Goal: Information Seeking & Learning: Check status

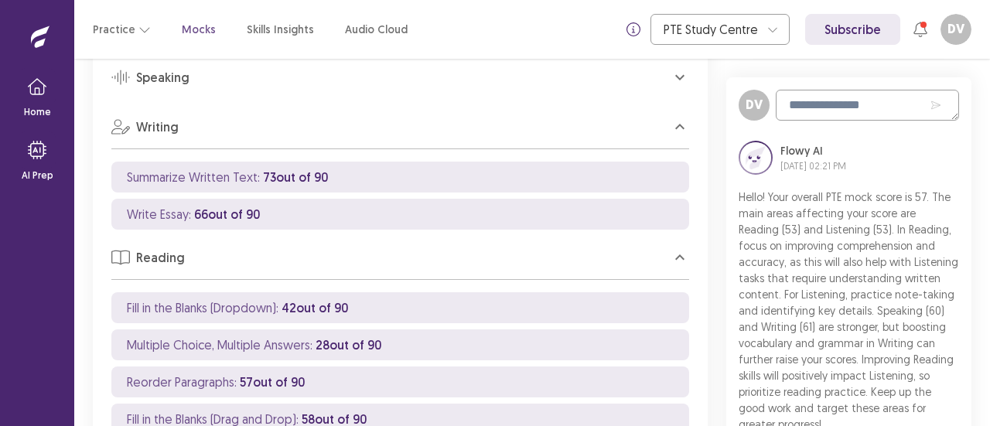
scroll to position [993, 0]
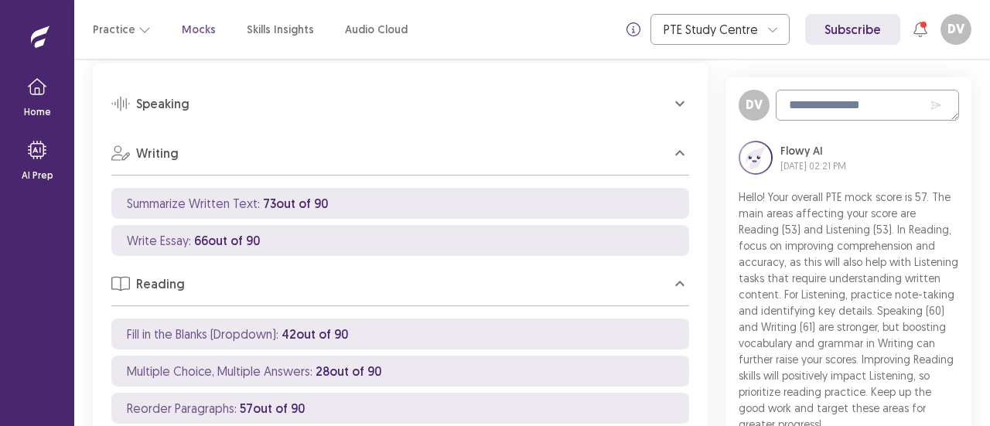
click at [678, 102] on icon "button" at bounding box center [679, 103] width 9 height 5
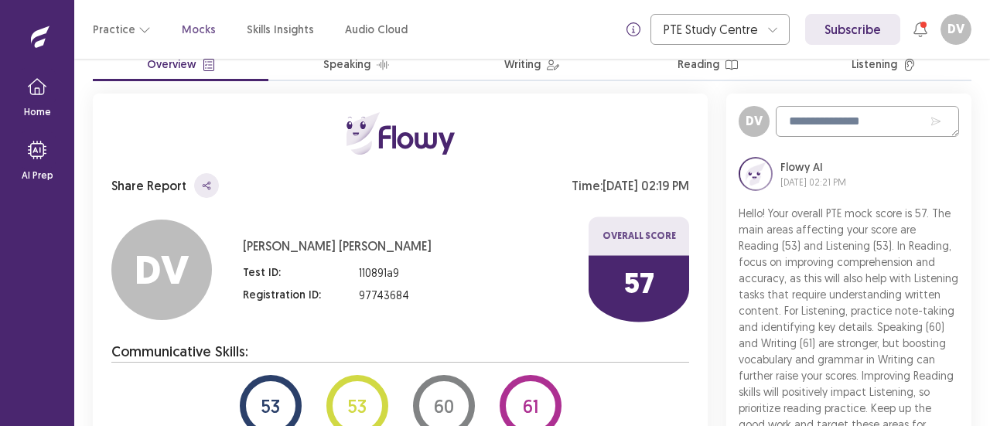
scroll to position [0, 0]
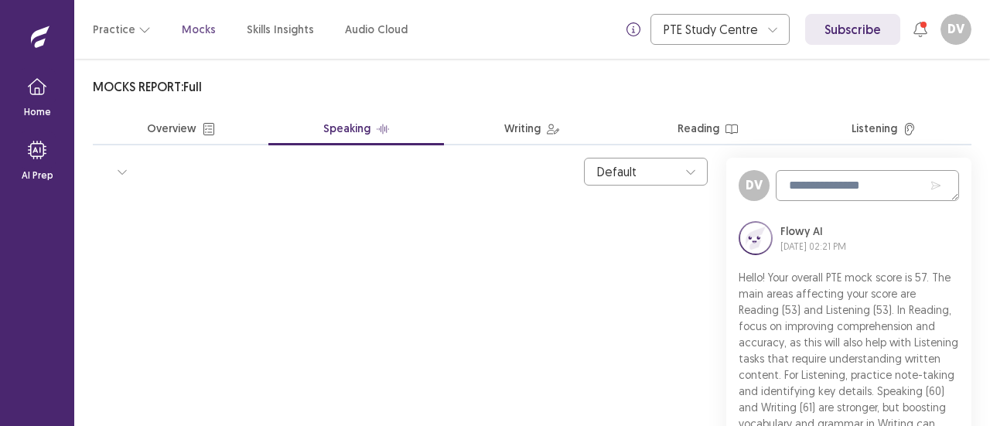
click at [373, 131] on button "Speaking" at bounding box center [356, 129] width 176 height 31
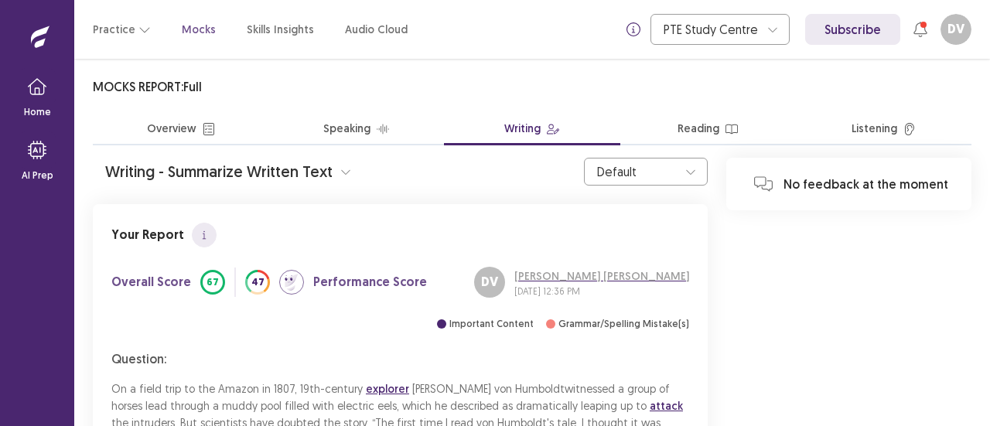
click at [565, 124] on button "Writing" at bounding box center [532, 129] width 176 height 31
click at [690, 124] on button "Reading" at bounding box center [708, 129] width 176 height 31
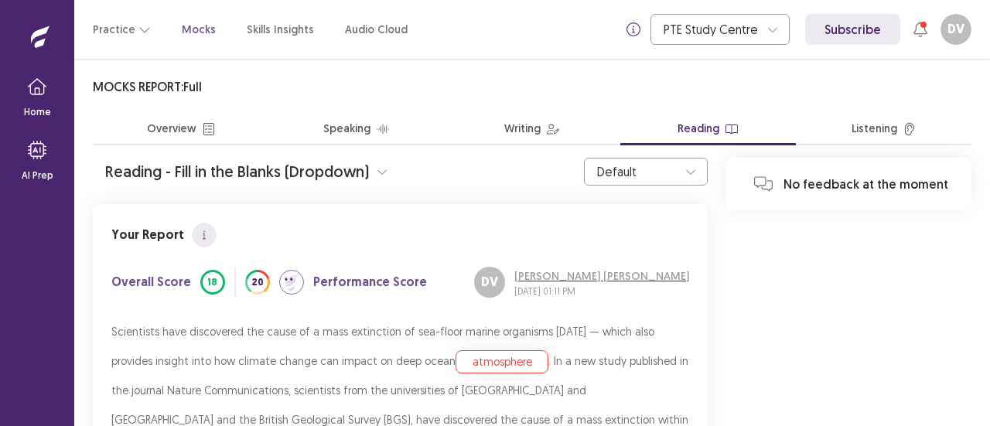
click at [874, 127] on button "Listening" at bounding box center [884, 129] width 176 height 31
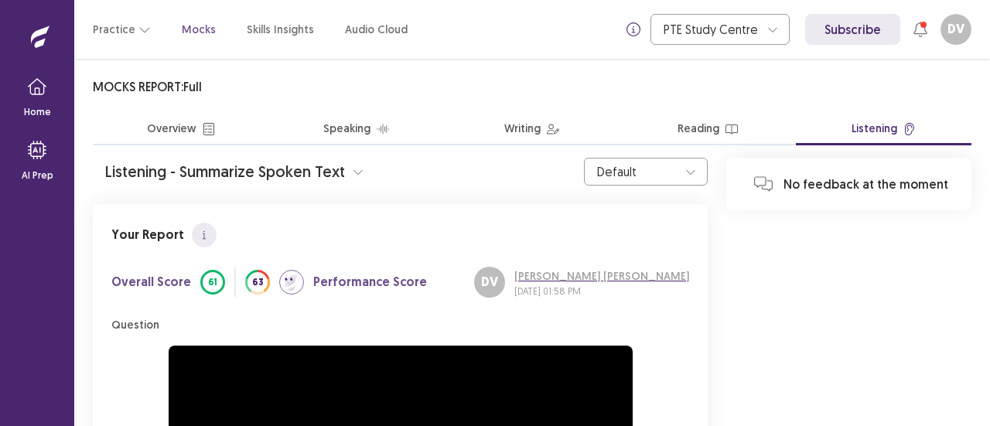
click at [190, 33] on p "Mocks" at bounding box center [199, 30] width 34 height 16
click at [111, 26] on button "Practice" at bounding box center [122, 29] width 58 height 28
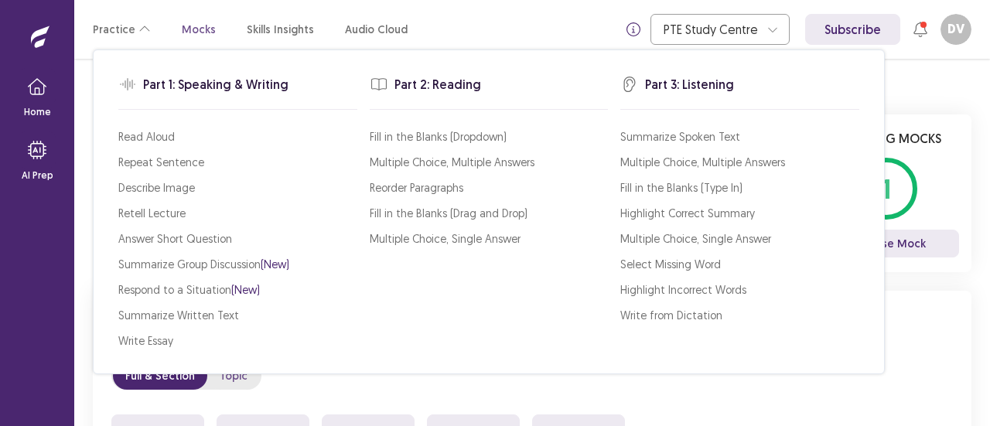
click at [164, 35] on div "Practice Mocks Skills Insights Audio Cloud" at bounding box center [250, 29] width 315 height 28
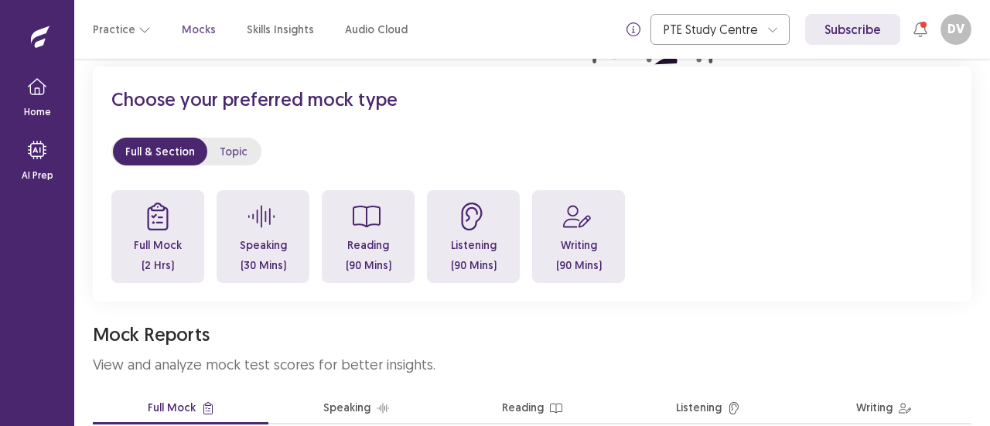
scroll to position [208, 0]
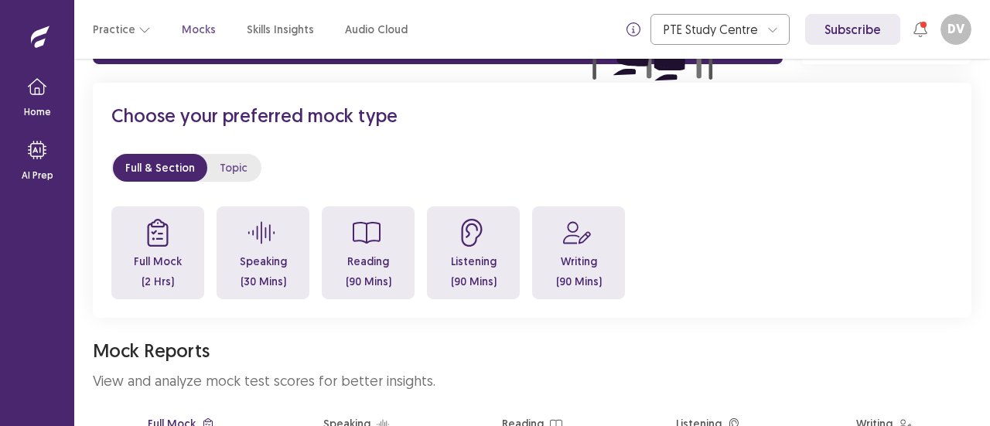
click at [216, 154] on button "Topic" at bounding box center [233, 168] width 53 height 28
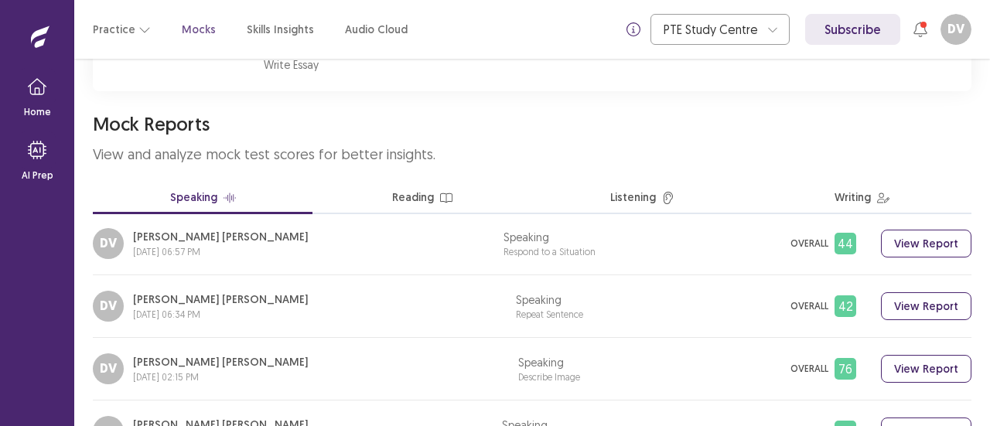
scroll to position [2, 0]
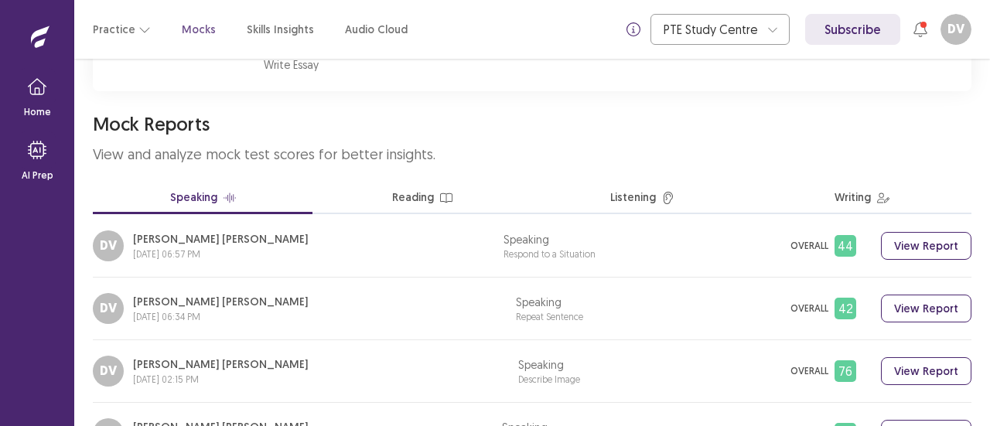
click at [432, 206] on button "Reading" at bounding box center [422, 198] width 220 height 31
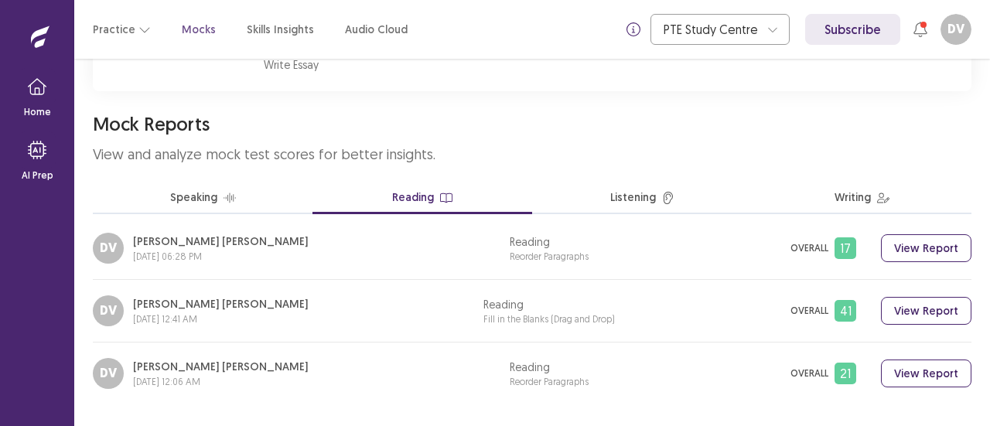
click at [626, 200] on button "Listening" at bounding box center [642, 198] width 220 height 31
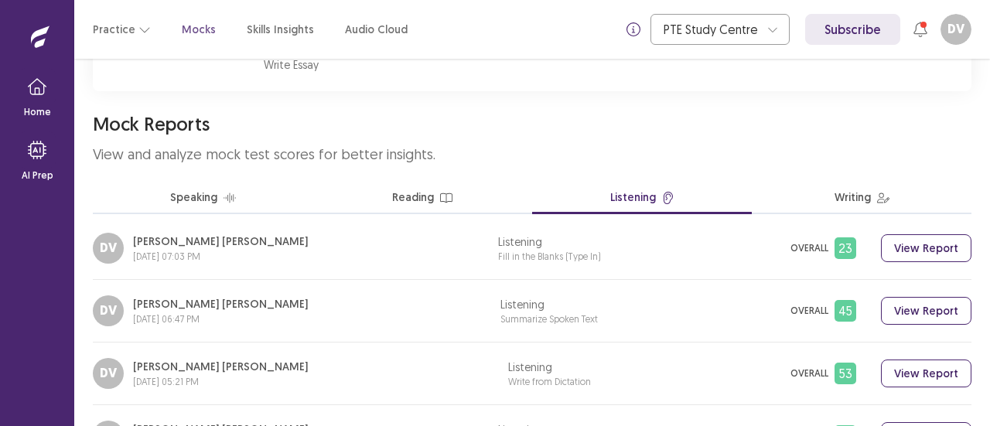
click at [854, 208] on button "Writing" at bounding box center [862, 198] width 220 height 31
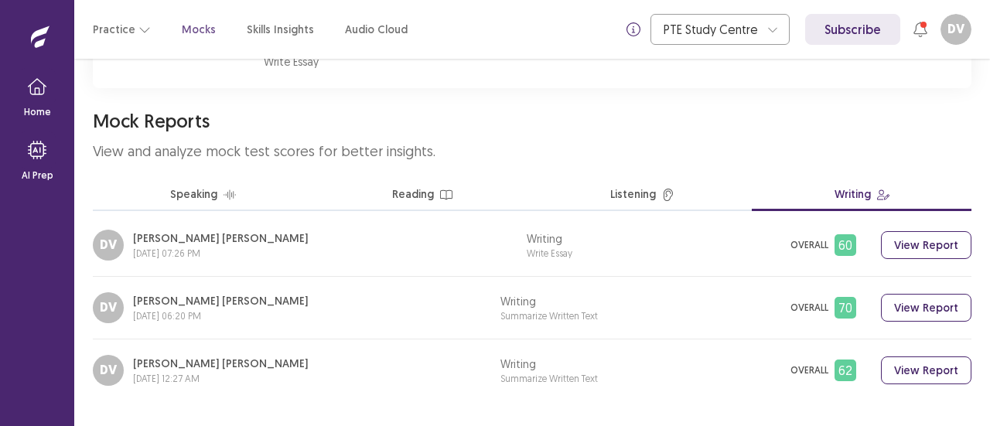
scroll to position [622, 0]
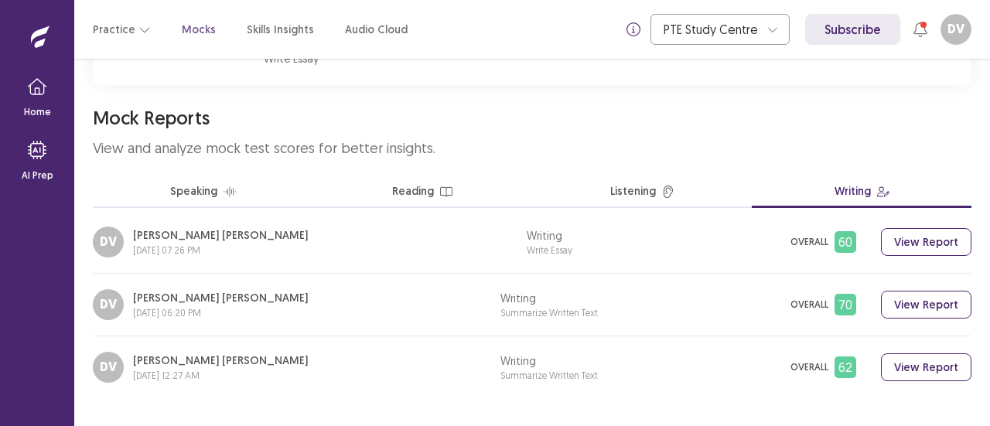
click at [857, 196] on button "Writing" at bounding box center [862, 192] width 220 height 31
click at [690, 257] on div "DV [PERSON_NAME] Abeysundara Pituwala Liyana [DATE] 07:26 PM Writing Write Essa…" at bounding box center [532, 250] width 878 height 47
click at [572, 255] on p "Write Essay" at bounding box center [550, 251] width 46 height 14
click at [915, 242] on button "View Report" at bounding box center [926, 242] width 90 height 28
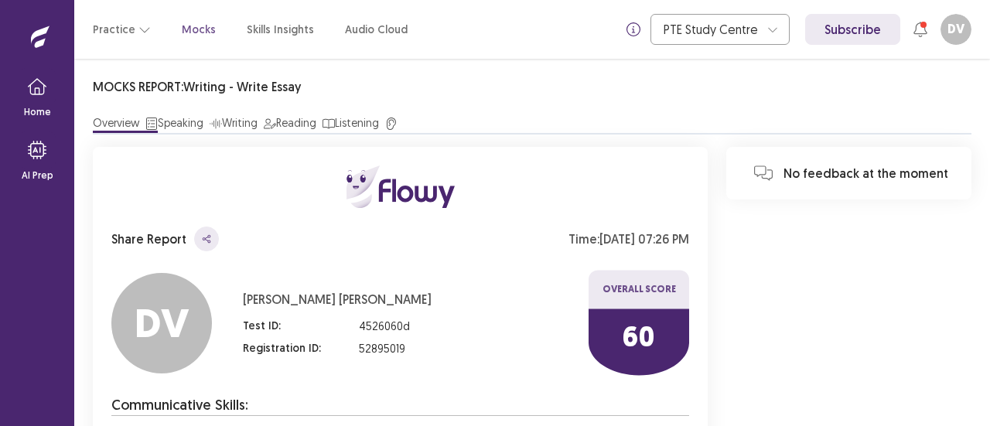
click at [185, 32] on p "Mocks" at bounding box center [199, 30] width 34 height 16
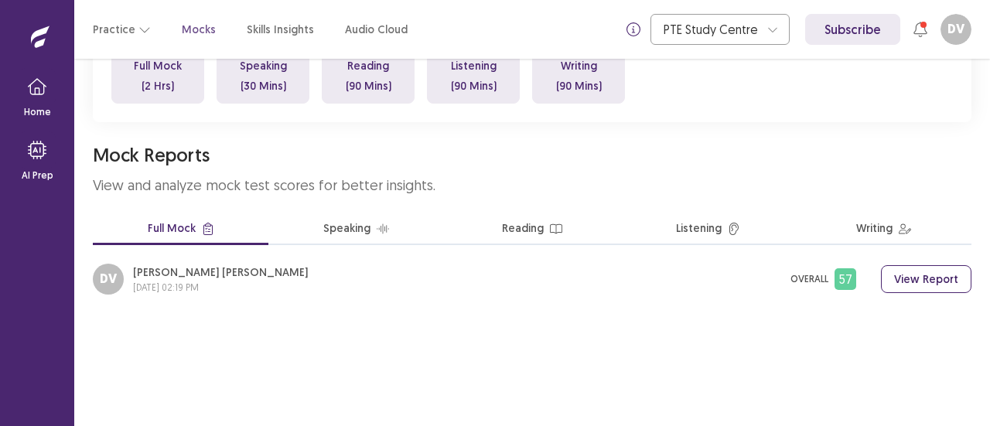
scroll to position [418, 0]
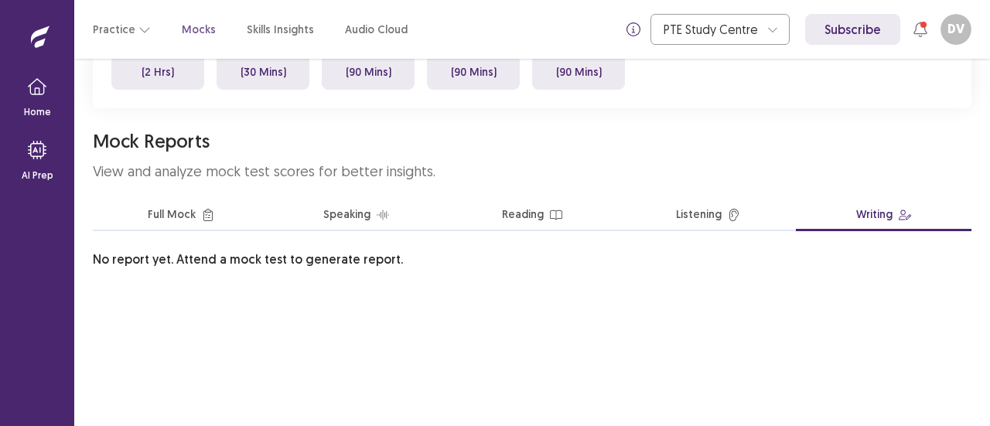
click at [859, 219] on button "Writing" at bounding box center [884, 215] width 176 height 31
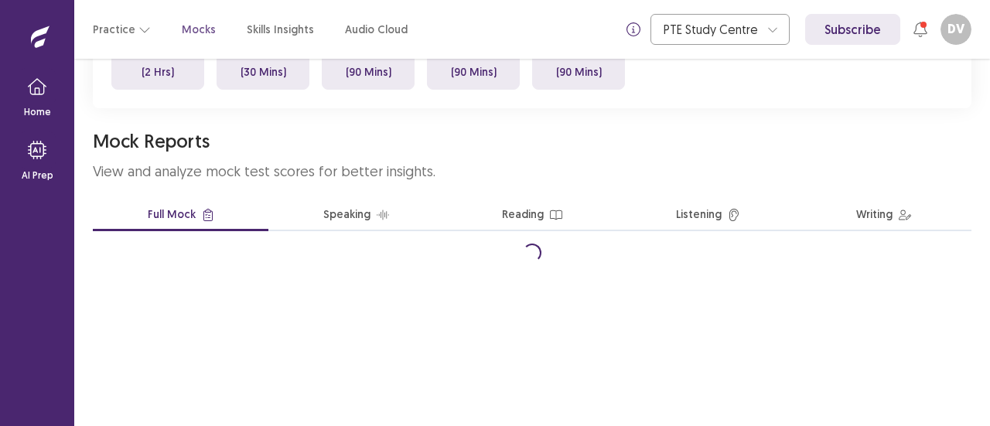
click at [182, 216] on button "Full Mock" at bounding box center [181, 215] width 176 height 31
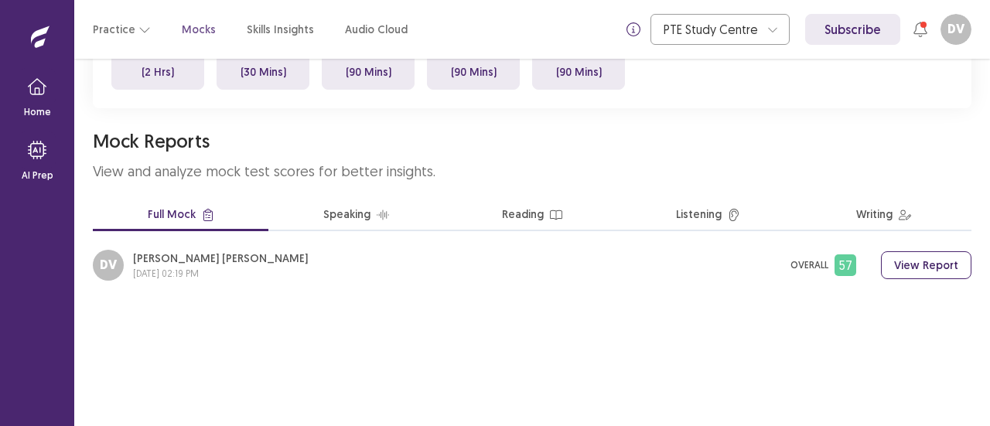
click at [926, 269] on button "View Report" at bounding box center [926, 265] width 90 height 28
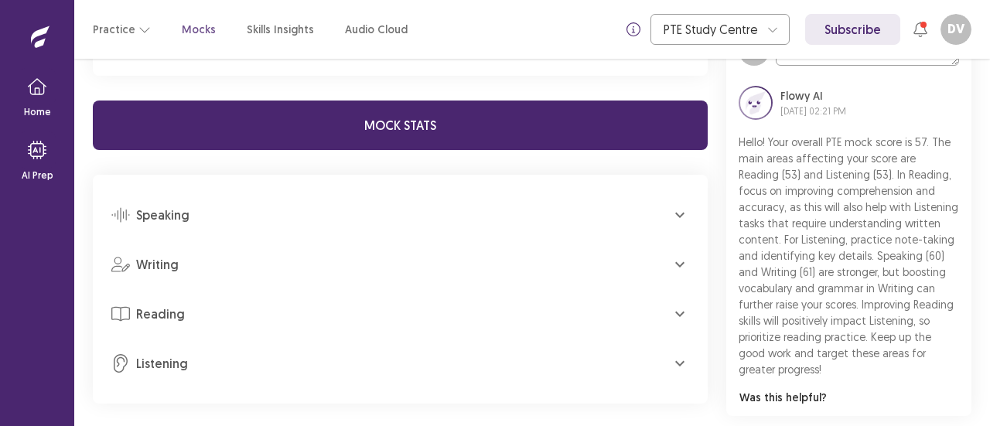
scroll to position [889, 0]
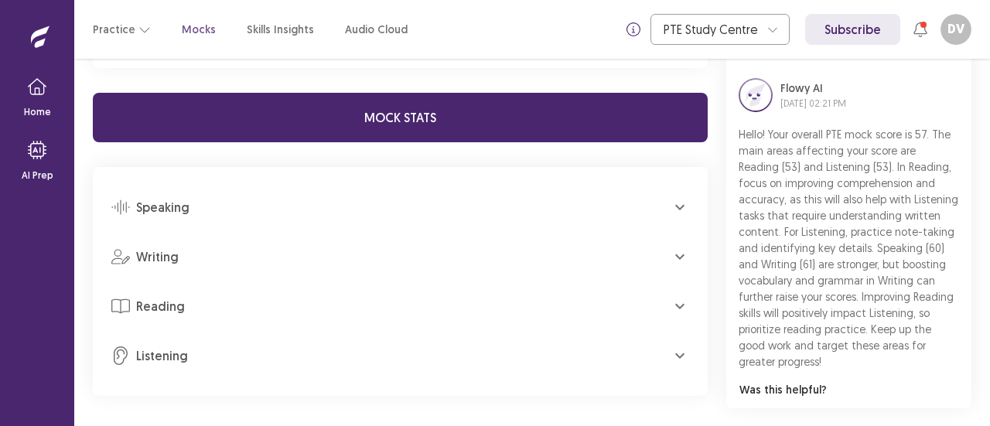
click at [687, 251] on icon "button" at bounding box center [679, 256] width 19 height 19
